Goal: Task Accomplishment & Management: Manage account settings

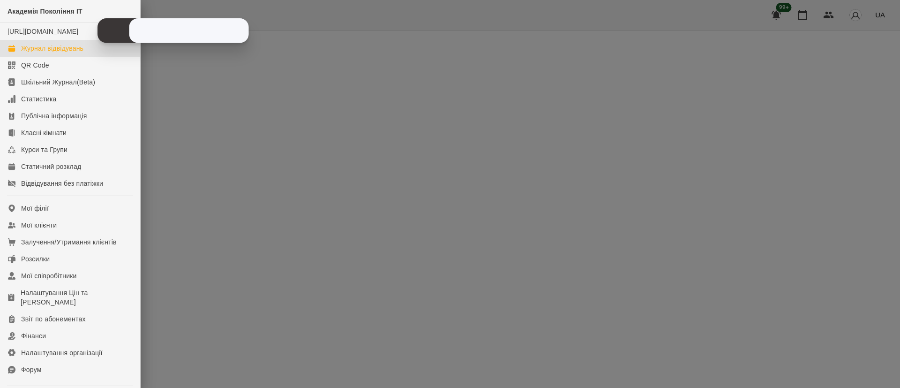
click at [64, 53] on div "Журнал відвідувань" at bounding box center [52, 48] width 62 height 9
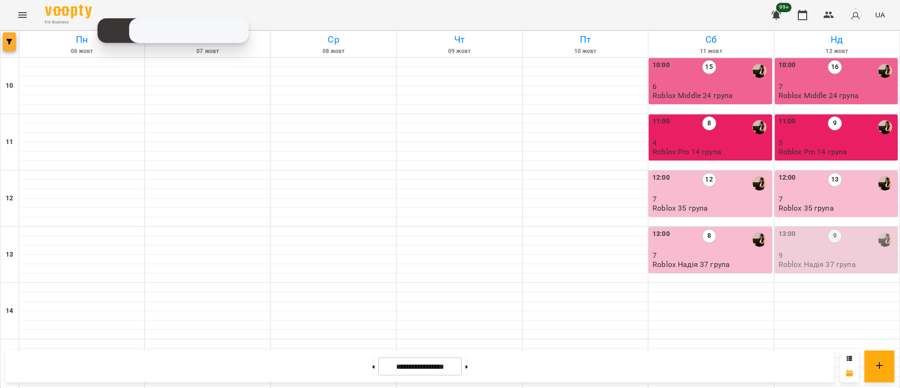
click at [7, 42] on icon "button" at bounding box center [10, 42] width 6 height 6
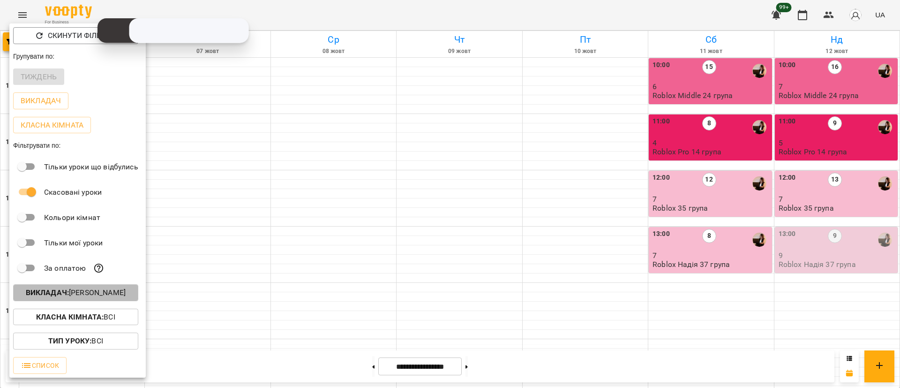
click at [83, 291] on p "Викладач : [PERSON_NAME]" at bounding box center [76, 292] width 100 height 11
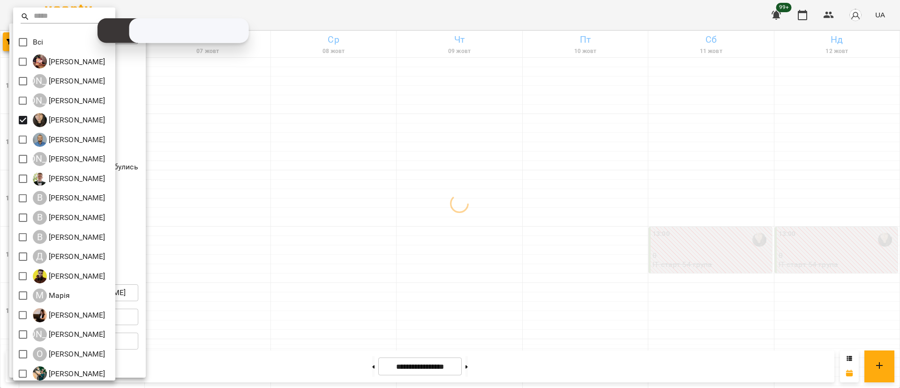
click at [332, 212] on div at bounding box center [450, 194] width 900 height 388
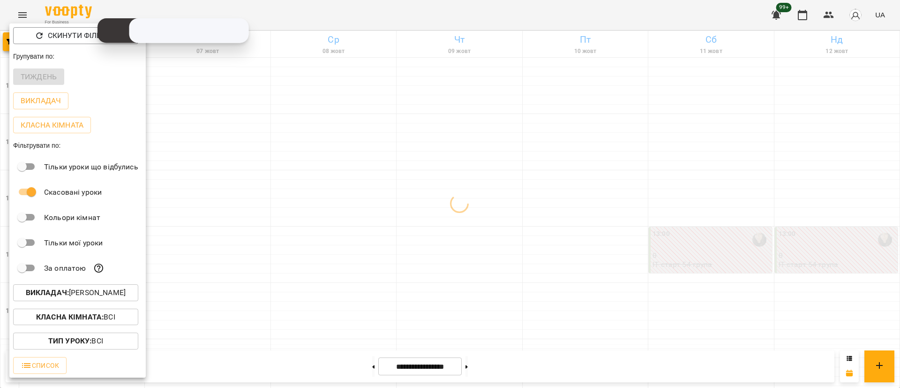
click at [332, 212] on div at bounding box center [450, 194] width 900 height 388
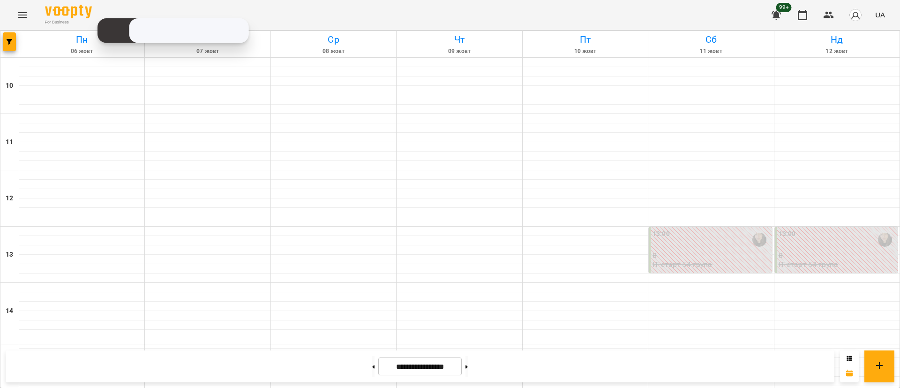
scroll to position [303, 0]
click at [468, 362] on button at bounding box center [466, 366] width 2 height 21
type input "**********"
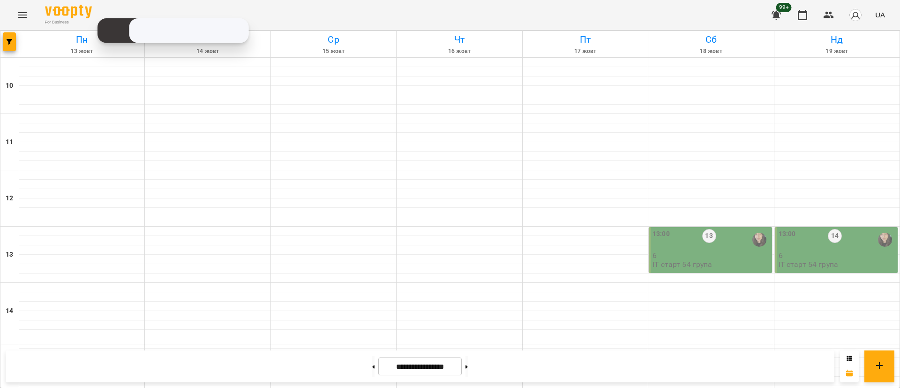
scroll to position [373, 0]
